Goal: Information Seeking & Learning: Learn about a topic

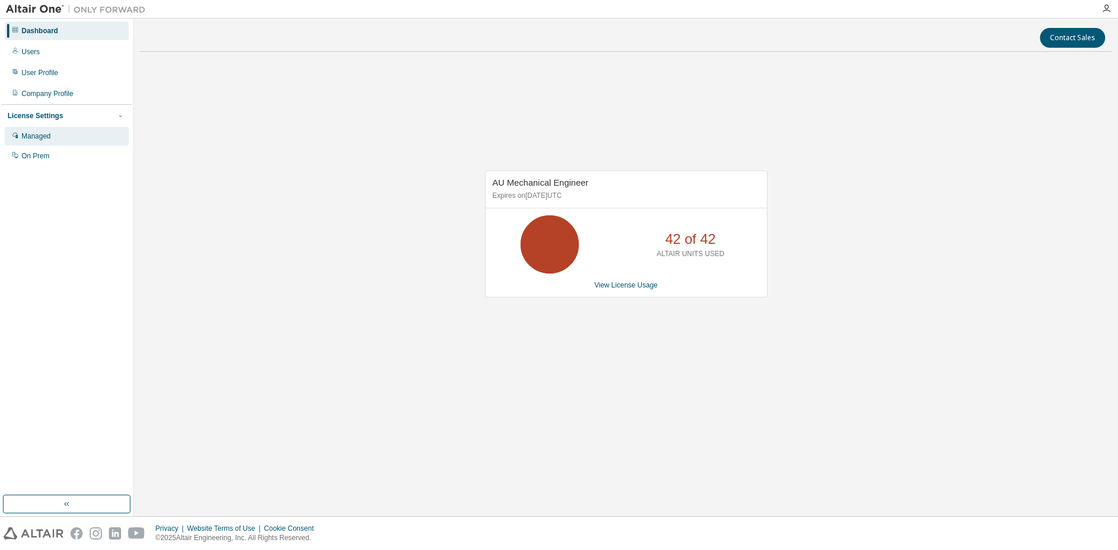
click at [43, 138] on div "Managed" at bounding box center [36, 136] width 29 height 9
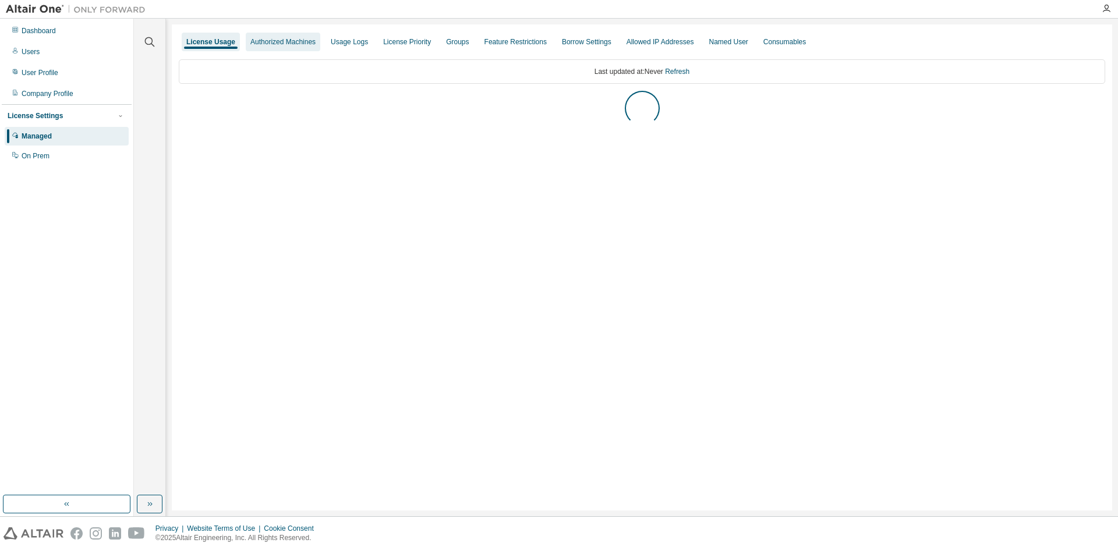
click at [274, 42] on div "Authorized Machines" at bounding box center [282, 41] width 65 height 9
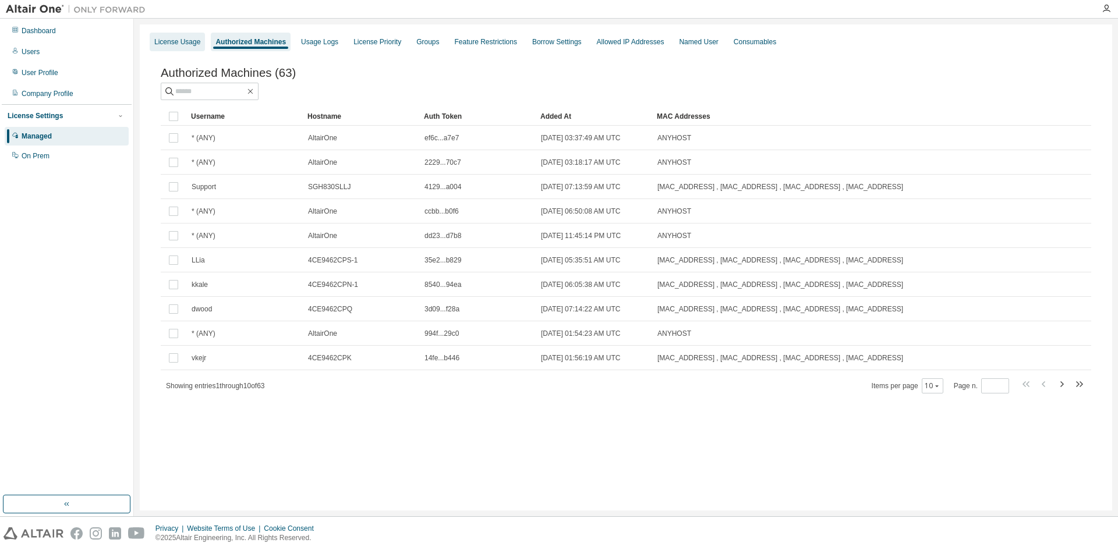
click at [185, 38] on div "License Usage" at bounding box center [177, 41] width 46 height 9
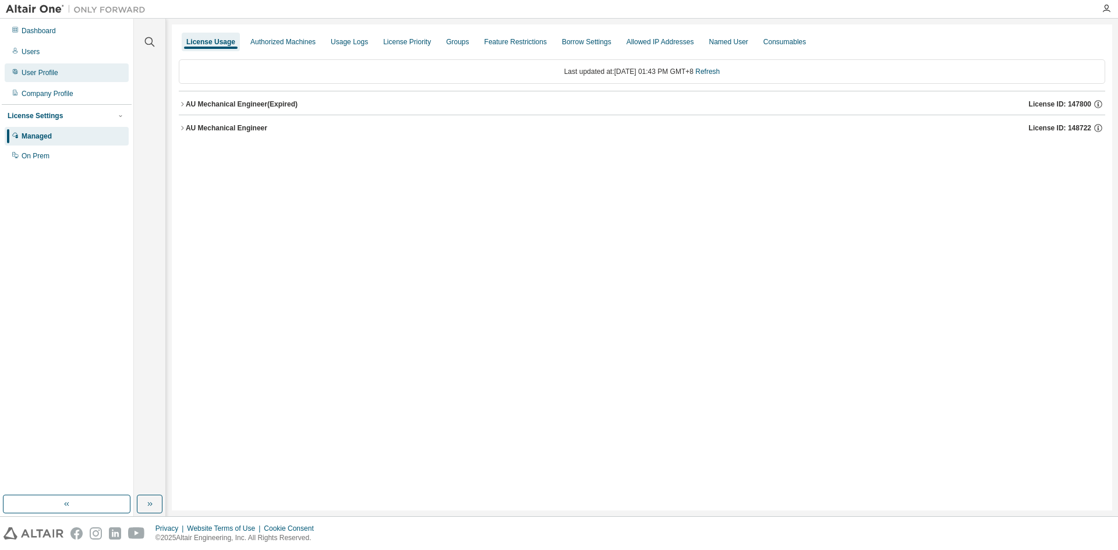
click at [47, 73] on div "User Profile" at bounding box center [40, 72] width 37 height 9
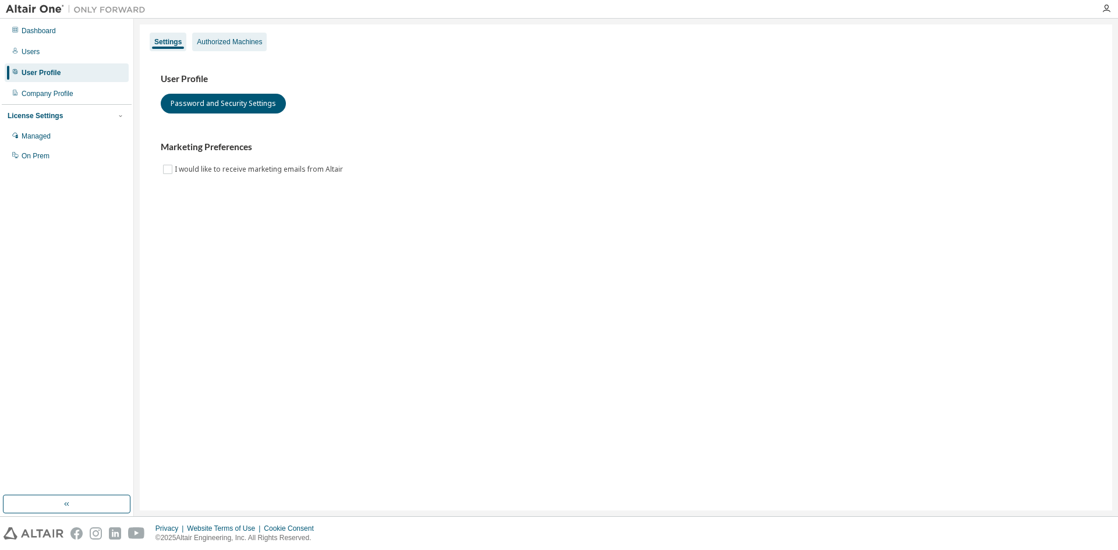
click at [214, 43] on div "Authorized Machines" at bounding box center [229, 41] width 65 height 9
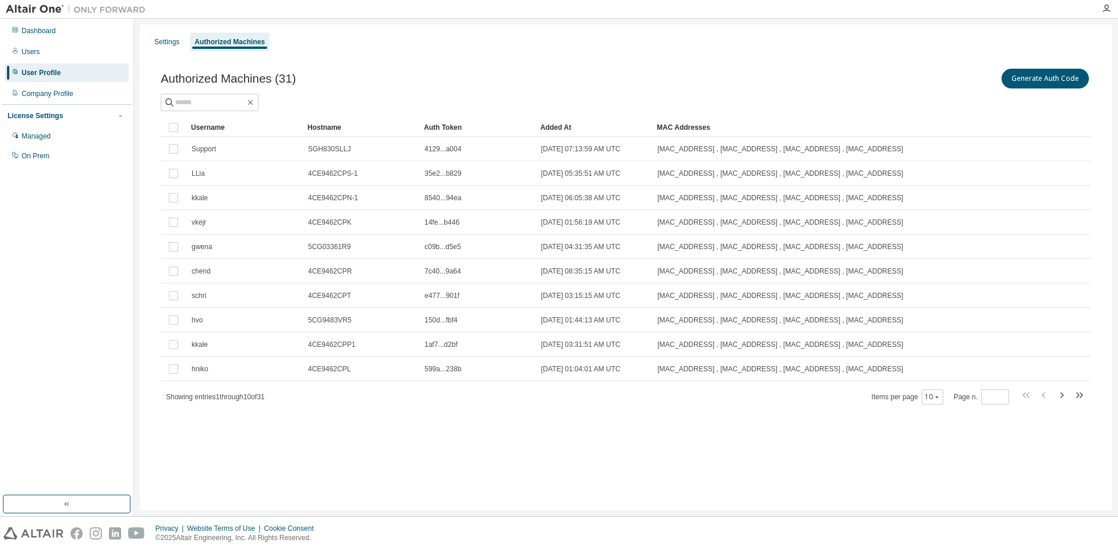
click at [900, 73] on div "Generate Auth Code" at bounding box center [858, 78] width 465 height 24
click at [1038, 80] on button "Generate Auth Code" at bounding box center [1044, 79] width 87 height 20
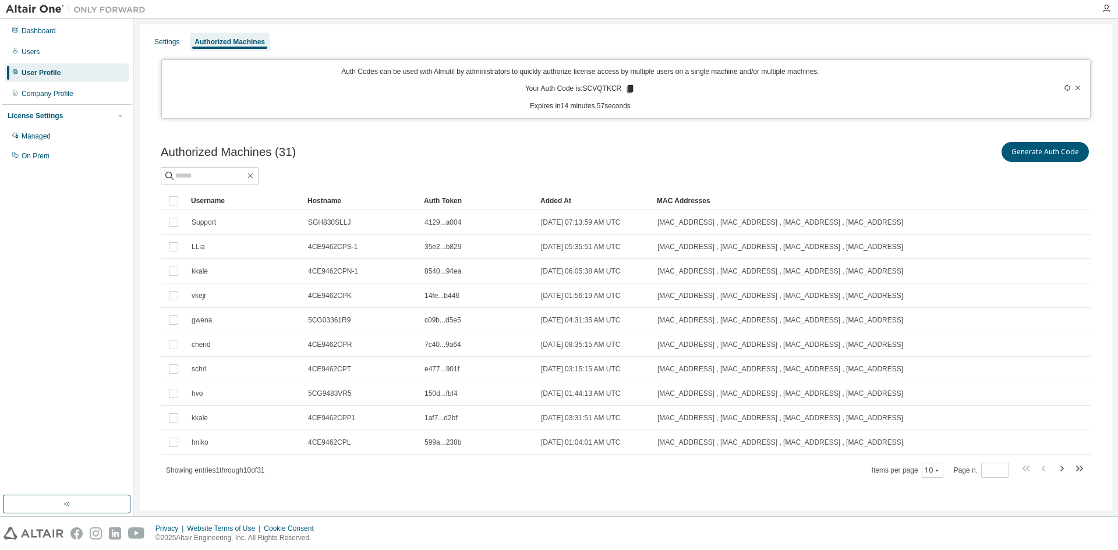
click at [627, 90] on icon at bounding box center [630, 89] width 6 height 8
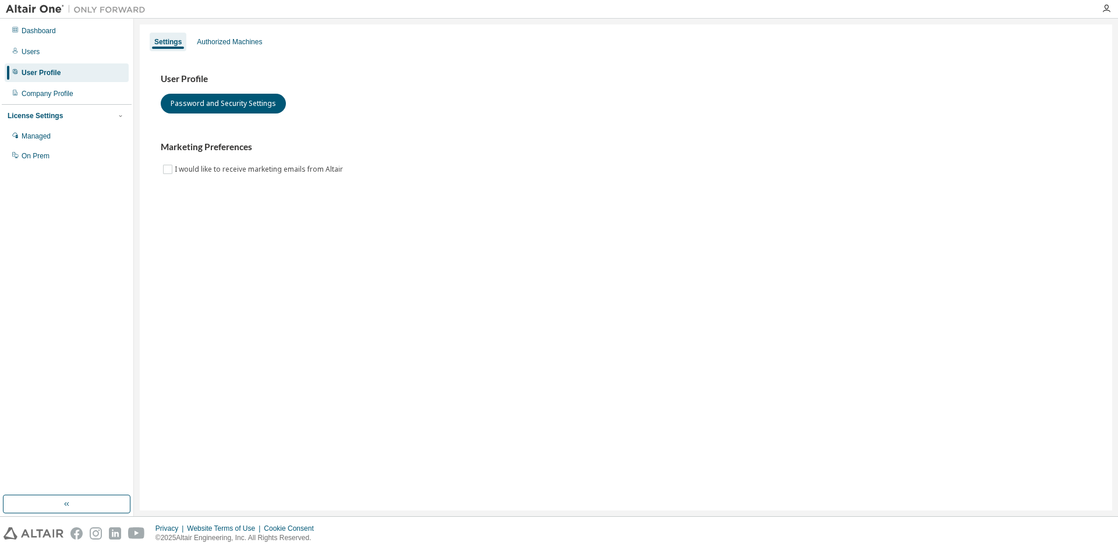
click at [281, 249] on div "Settings Authorized Machines User Profile Password and Security Settings Market…" at bounding box center [626, 267] width 972 height 486
click at [47, 34] on div "Dashboard" at bounding box center [39, 30] width 34 height 9
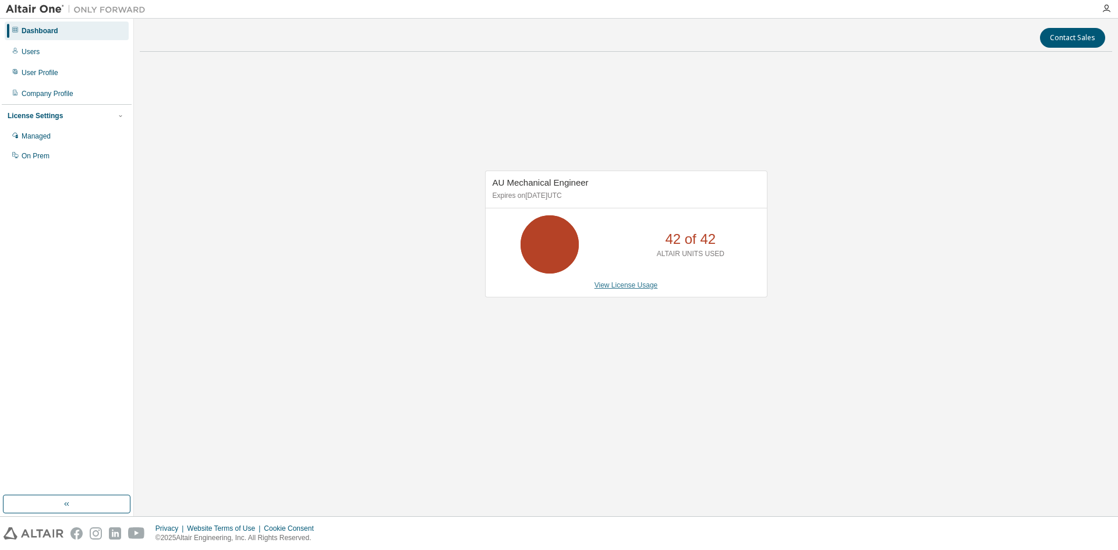
click at [625, 289] on link "View License Usage" at bounding box center [625, 285] width 63 height 8
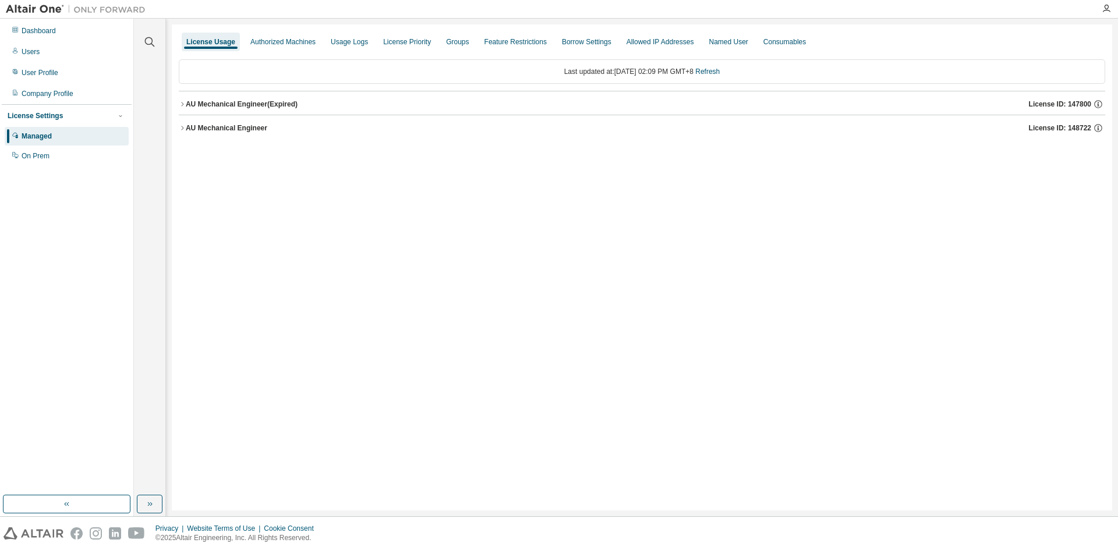
click at [196, 104] on div "AU Mechanical Engineer (Expired)" at bounding box center [242, 104] width 112 height 9
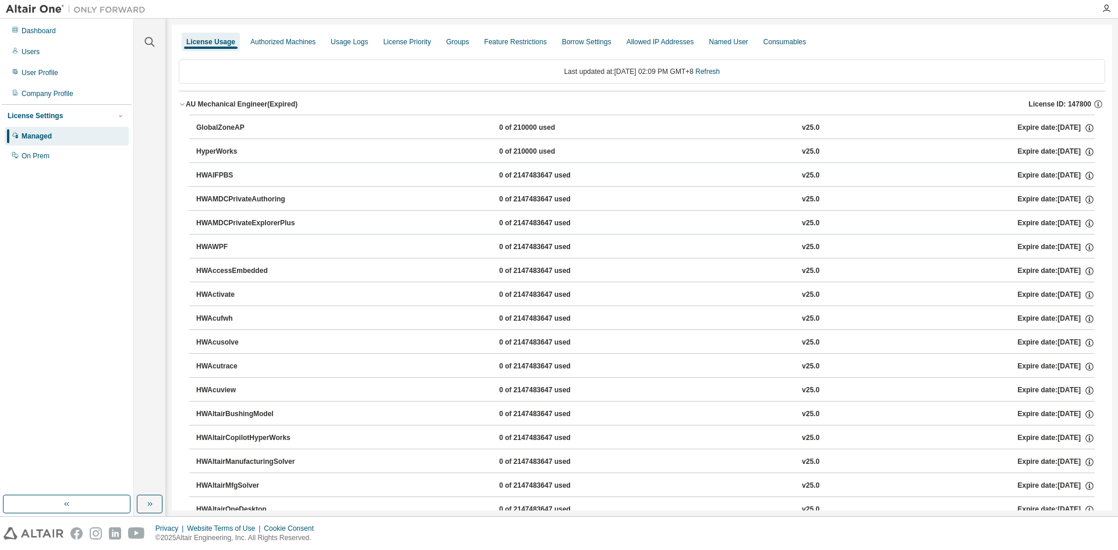
click at [196, 104] on div "AU Mechanical Engineer (Expired)" at bounding box center [242, 104] width 112 height 9
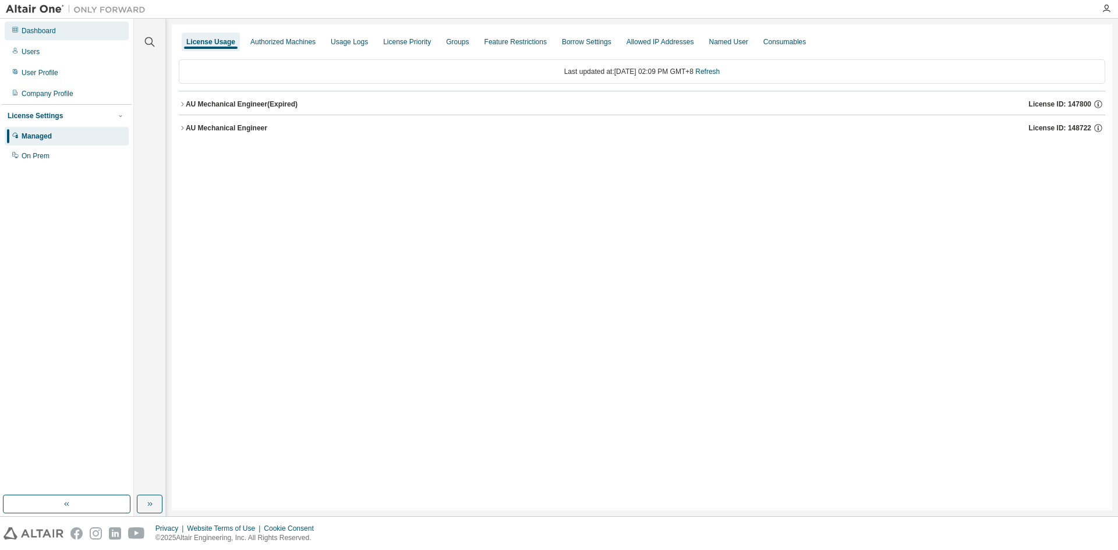
click at [65, 34] on div "Dashboard" at bounding box center [67, 31] width 124 height 19
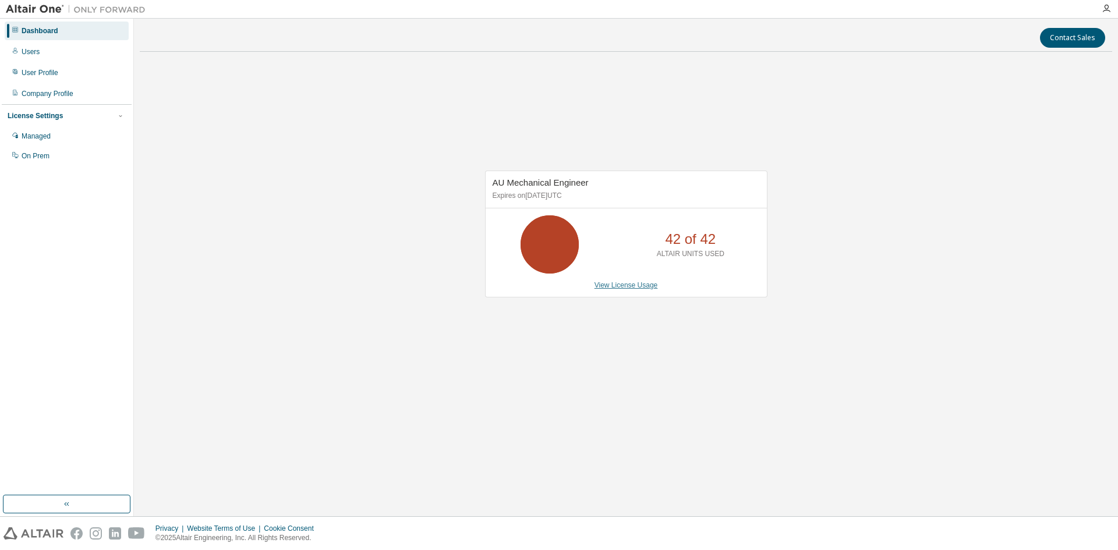
click at [643, 289] on link "View License Usage" at bounding box center [625, 285] width 63 height 8
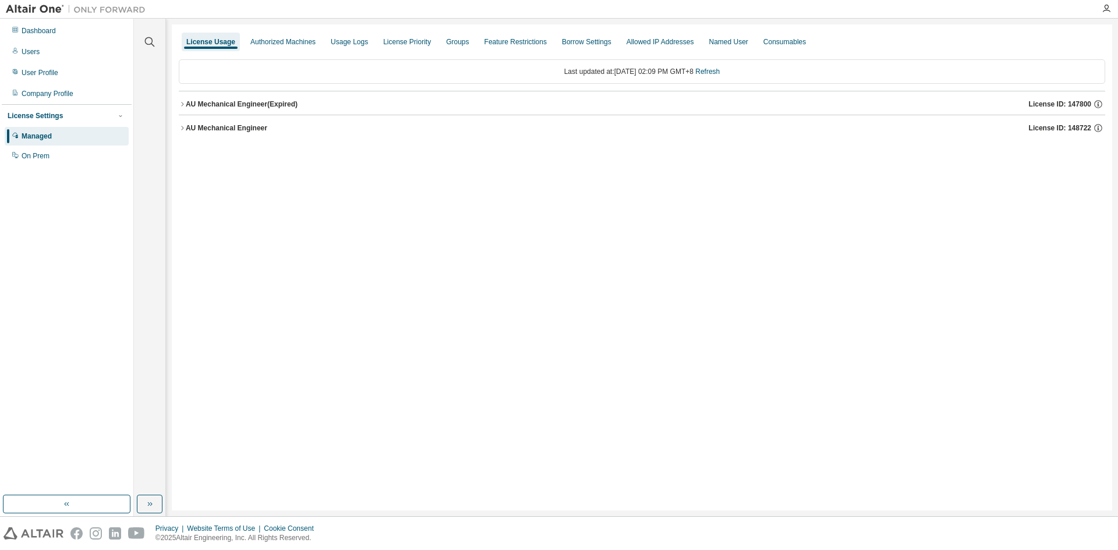
click at [187, 128] on div "AU Mechanical Engineer" at bounding box center [226, 127] width 81 height 9
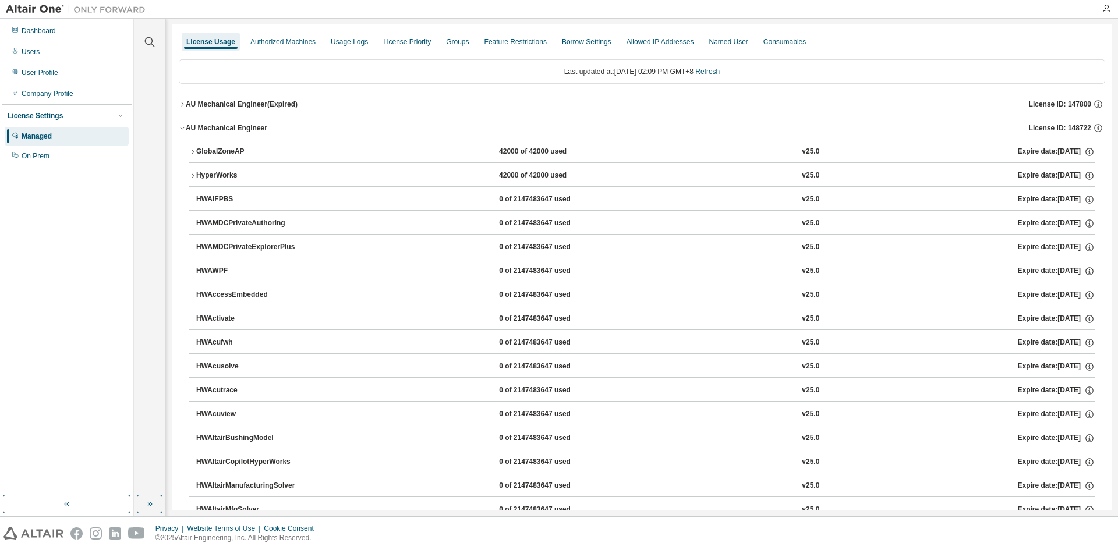
click at [210, 175] on div "HyperWorks" at bounding box center [248, 176] width 105 height 10
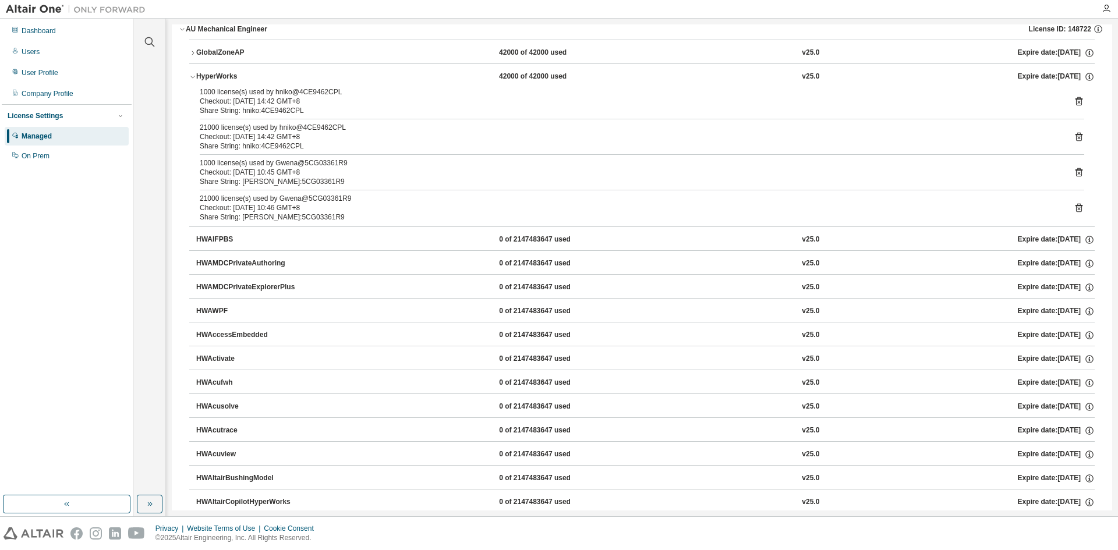
scroll to position [58, 0]
